Goal: Transaction & Acquisition: Book appointment/travel/reservation

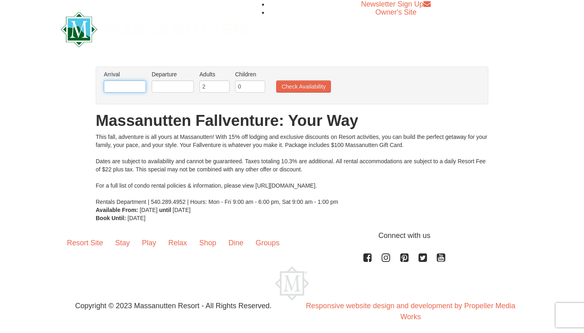
click at [121, 88] on input "text" at bounding box center [125, 86] width 42 height 12
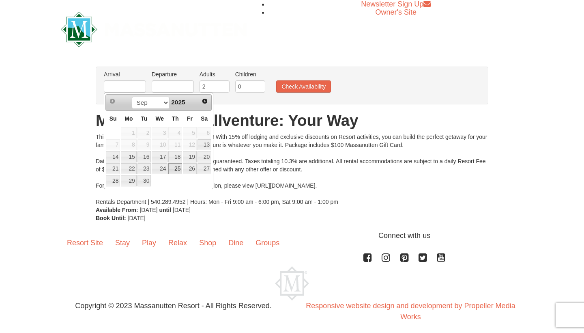
click at [176, 168] on link "25" at bounding box center [175, 168] width 14 height 11
type input "[DATE]"
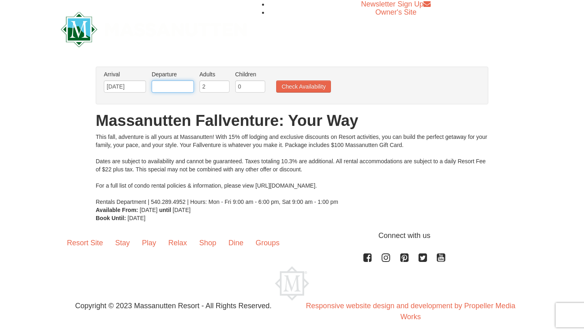
click at [182, 86] on input "text" at bounding box center [173, 86] width 42 height 12
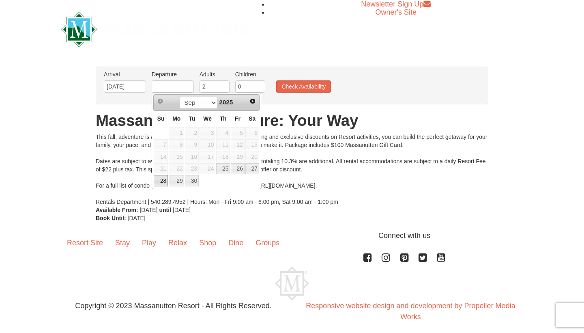
click at [160, 181] on link "28" at bounding box center [161, 180] width 14 height 11
type input "[DATE]"
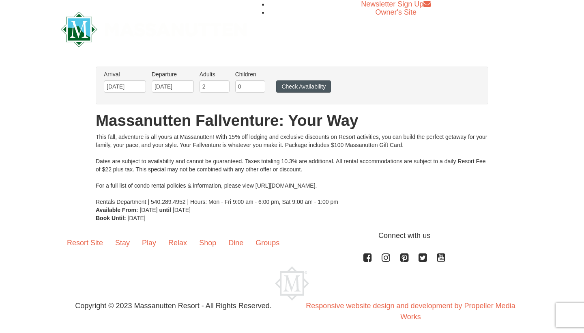
click at [298, 84] on button "Check Availability" at bounding box center [303, 86] width 55 height 12
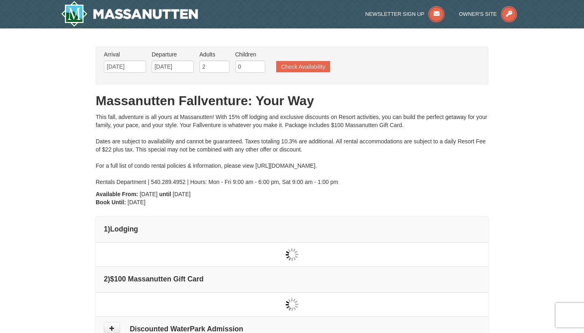
type input "[DATE]"
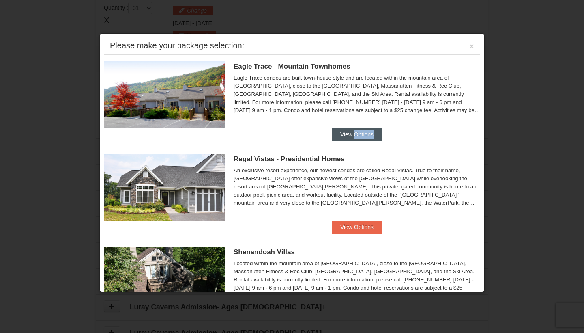
click at [342, 135] on button "View Options" at bounding box center [356, 134] width 49 height 13
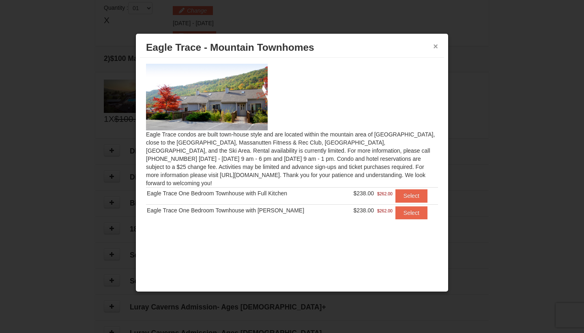
click at [434, 46] on button "×" at bounding box center [435, 46] width 5 height 8
